Goal: Task Accomplishment & Management: Manage account settings

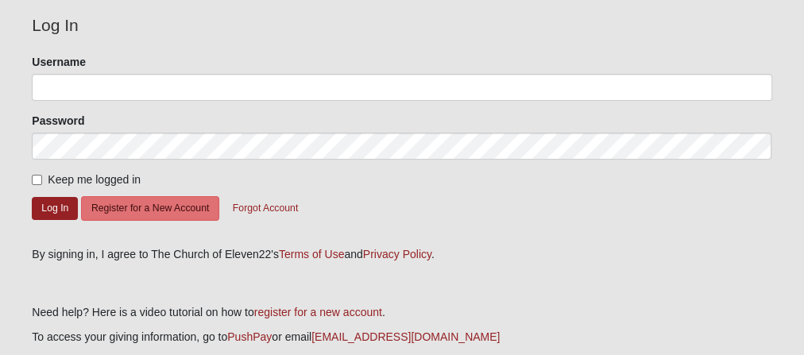
scroll to position [127, 0]
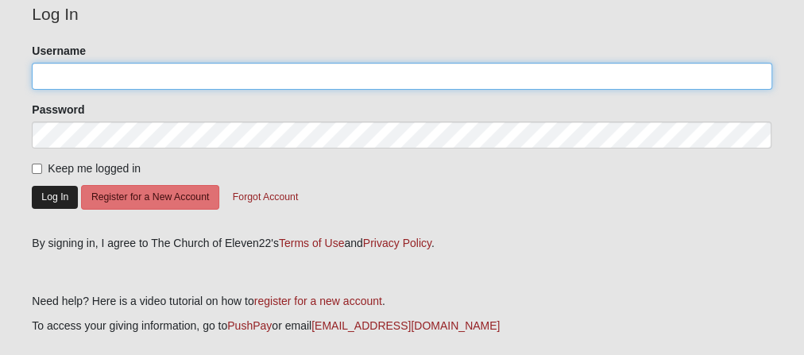
type input "dsitterson"
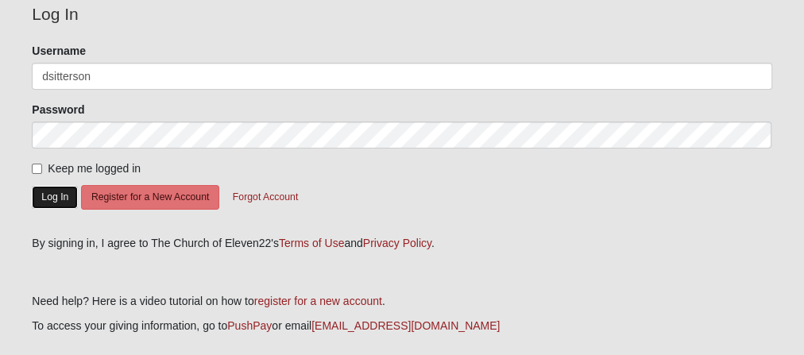
click at [48, 199] on button "Log In" at bounding box center [55, 197] width 46 height 23
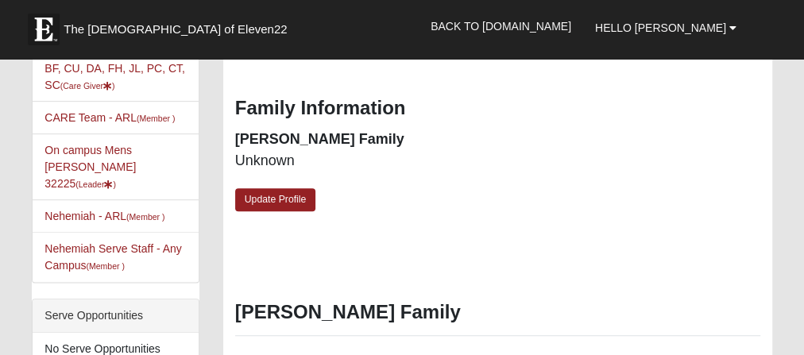
scroll to position [445, 0]
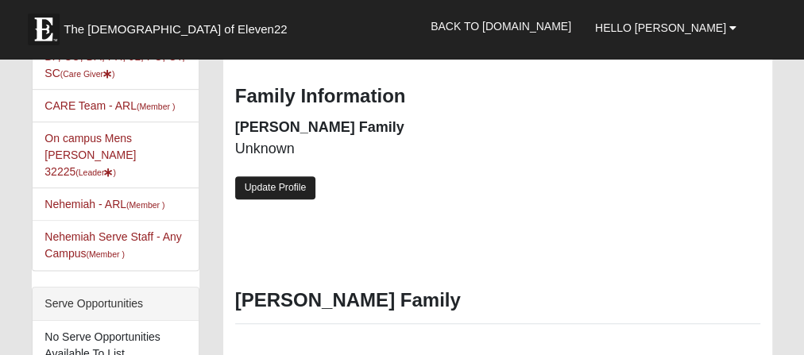
click at [276, 190] on link "Update Profile" at bounding box center [275, 187] width 81 height 23
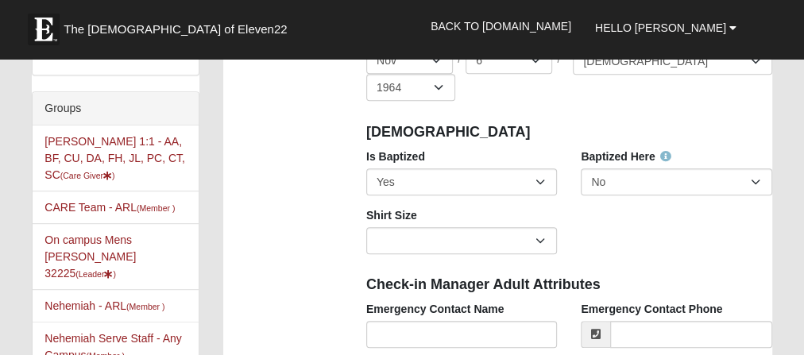
scroll to position [318, 0]
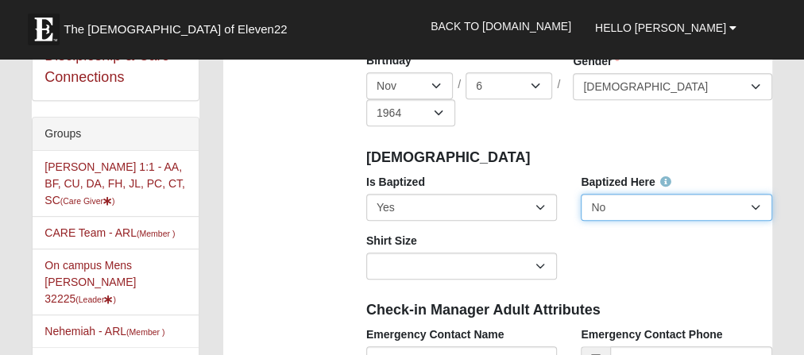
click at [760, 203] on select "No Yes" at bounding box center [675, 207] width 191 height 27
select select "True"
click at [580, 194] on select "No Yes" at bounding box center [675, 207] width 191 height 27
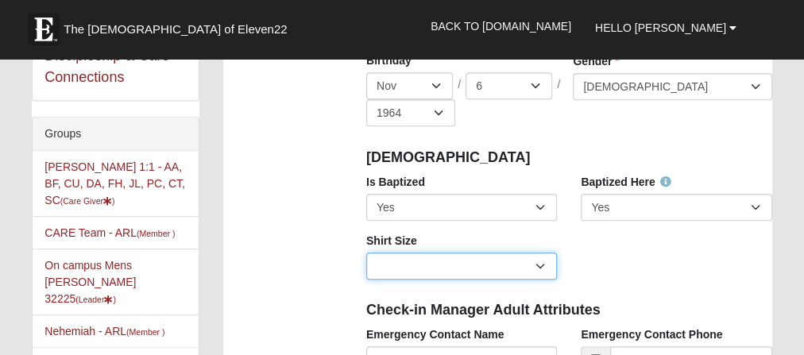
click at [538, 264] on select "Adult Small Adult Medium Adult Large Adult XL Adult XXL Adult 3XL Adult 4XL You…" at bounding box center [461, 266] width 191 height 27
select select "Adult XXL"
click at [366, 253] on select "Adult Small Adult Medium Adult Large Adult XL Adult XXL Adult 3XL Adult 4XL You…" at bounding box center [461, 266] width 191 height 27
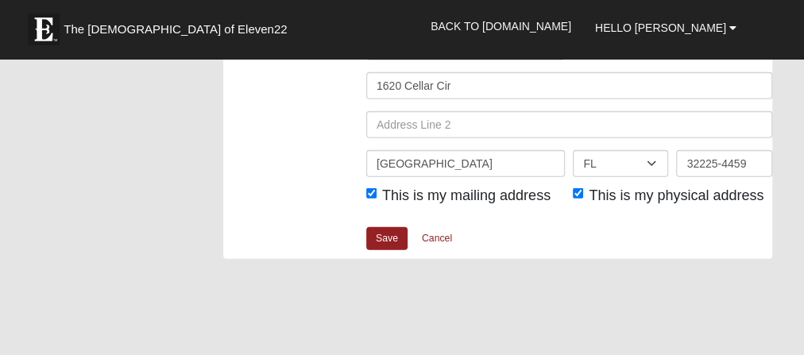
scroll to position [2223, 0]
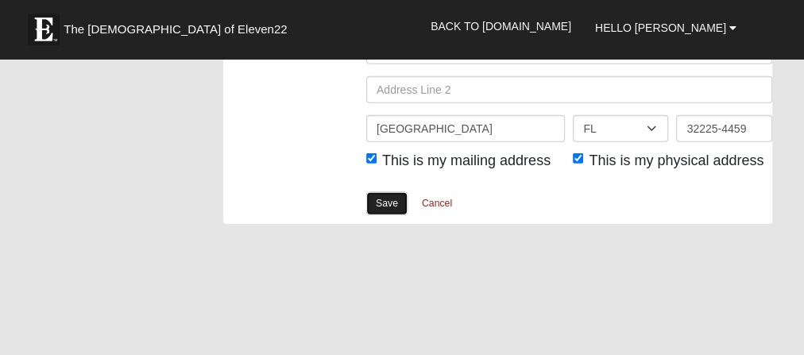
click at [377, 198] on link "Save" at bounding box center [386, 203] width 41 height 23
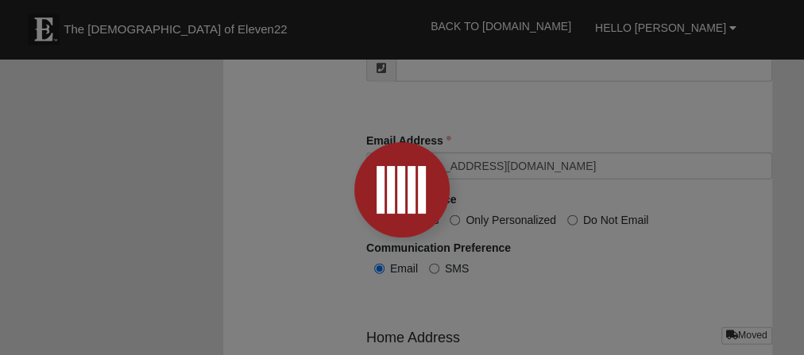
scroll to position [1843, 0]
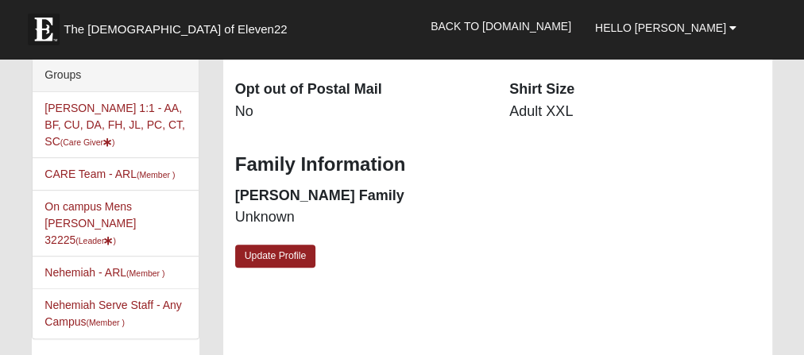
scroll to position [381, 0]
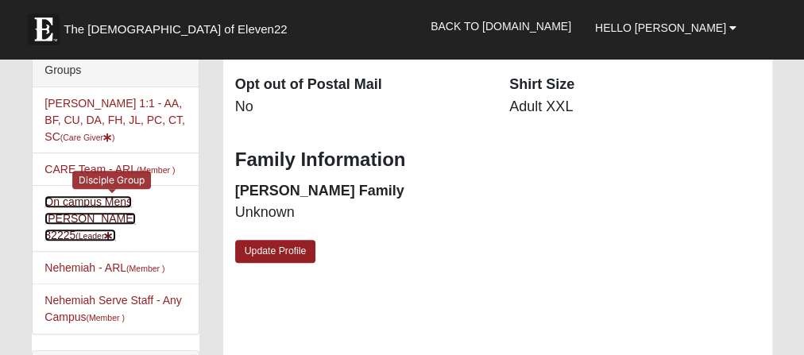
click at [125, 200] on link "On campus Mens [PERSON_NAME] 32225 (Leader )" at bounding box center [89, 218] width 91 height 46
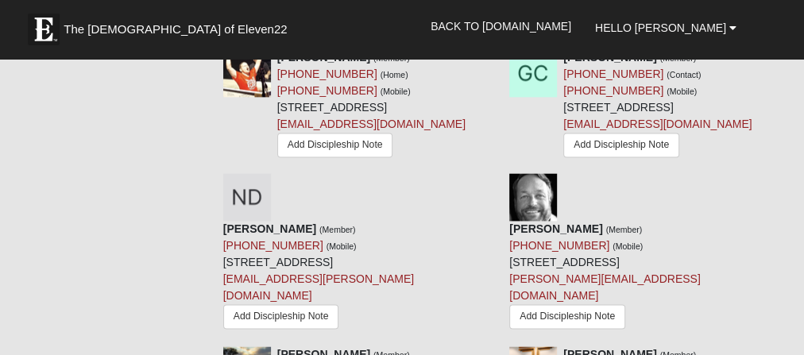
scroll to position [1016, 0]
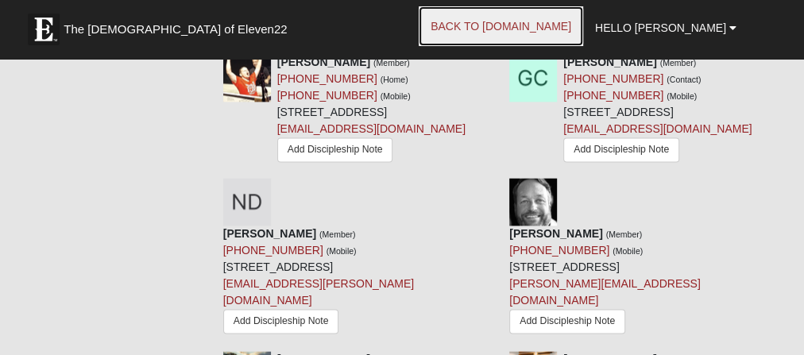
click at [522, 26] on link "Back to [DOMAIN_NAME]" at bounding box center [500, 26] width 164 height 40
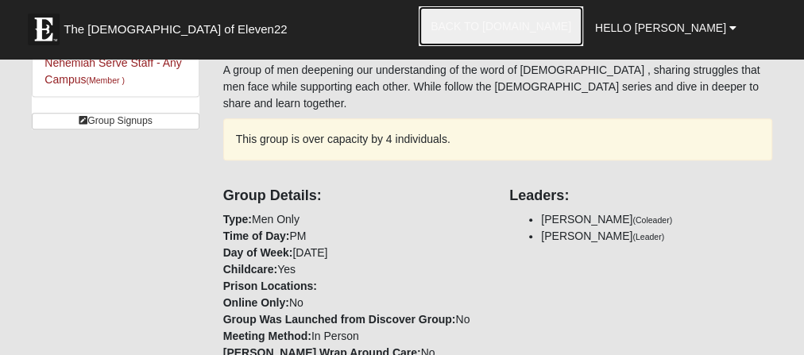
scroll to position [381, 0]
